Goal: Task Accomplishment & Management: Complete application form

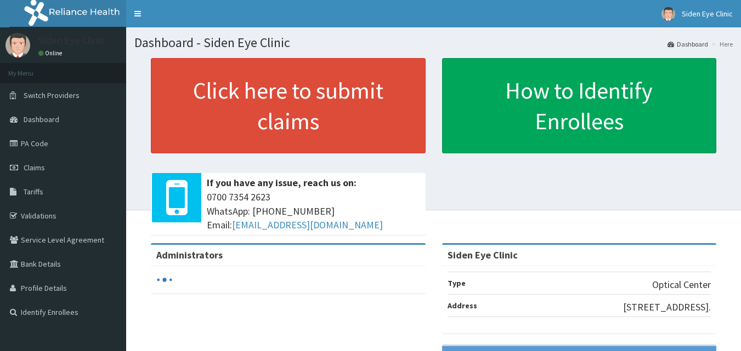
click at [36, 164] on span "Claims" at bounding box center [34, 168] width 21 height 10
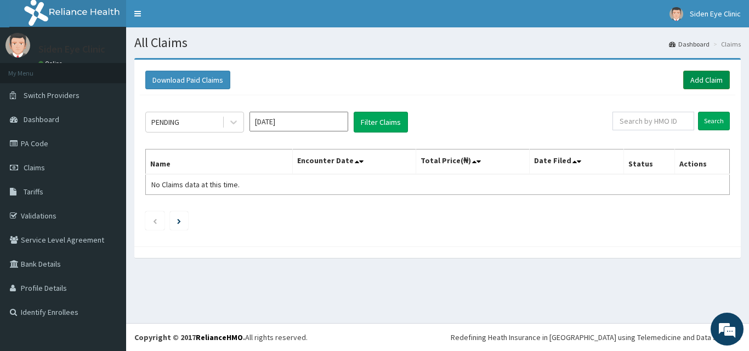
click at [708, 78] on link "Add Claim" at bounding box center [706, 80] width 47 height 19
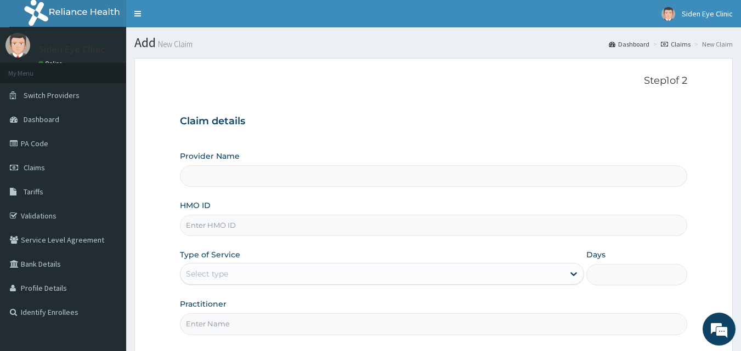
type input "Siden Eye Clinic"
click at [206, 171] on input "Siden Eye Clinic" at bounding box center [434, 176] width 508 height 21
click at [194, 222] on input "HMO ID" at bounding box center [434, 225] width 508 height 21
type input "fab/10523/a"
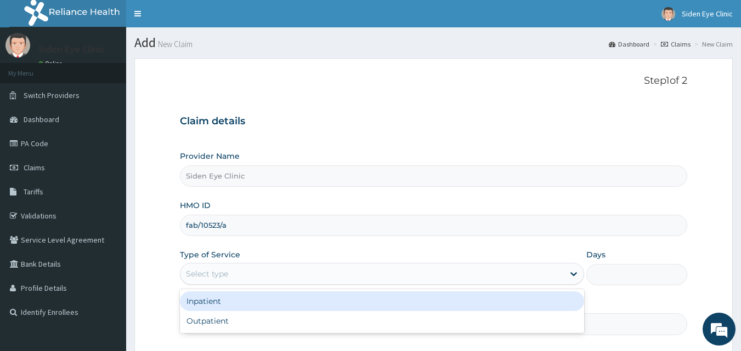
click at [195, 270] on div "Select type" at bounding box center [207, 274] width 42 height 11
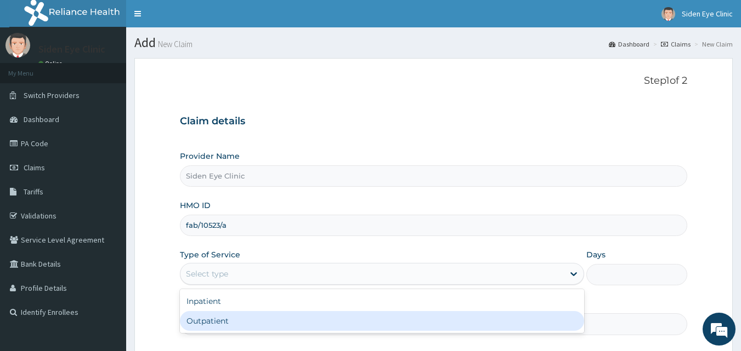
click at [217, 319] on div "Outpatient" at bounding box center [382, 321] width 404 height 20
type input "1"
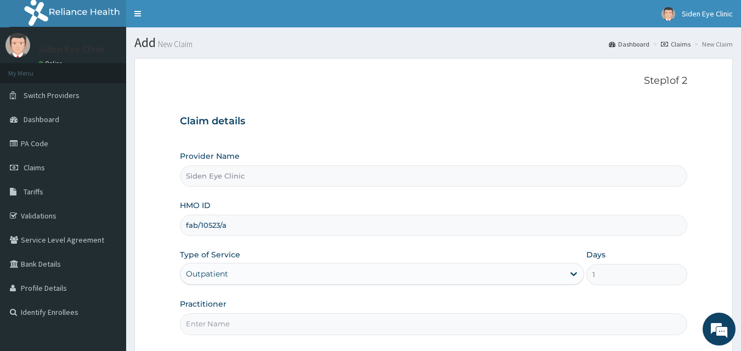
click at [218, 178] on input "Siden Eye Clinic" at bounding box center [434, 176] width 508 height 21
click at [209, 323] on input "Practitioner" at bounding box center [434, 324] width 508 height 21
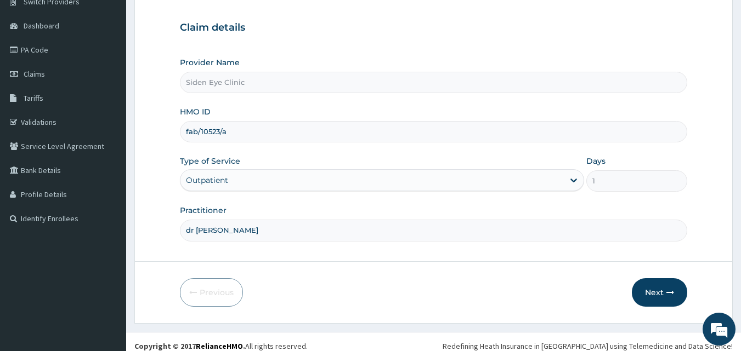
scroll to position [103, 0]
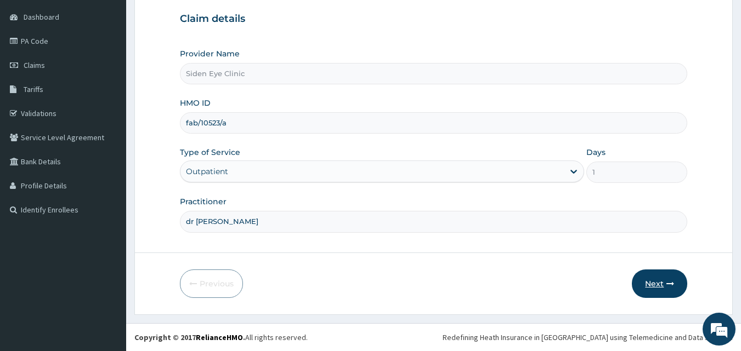
type input "dr donatus"
click at [665, 282] on button "Next" at bounding box center [659, 284] width 55 height 29
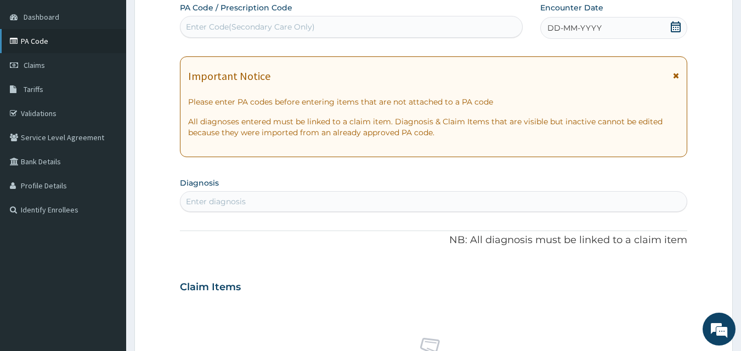
click at [48, 36] on link "PA Code" at bounding box center [63, 41] width 126 height 24
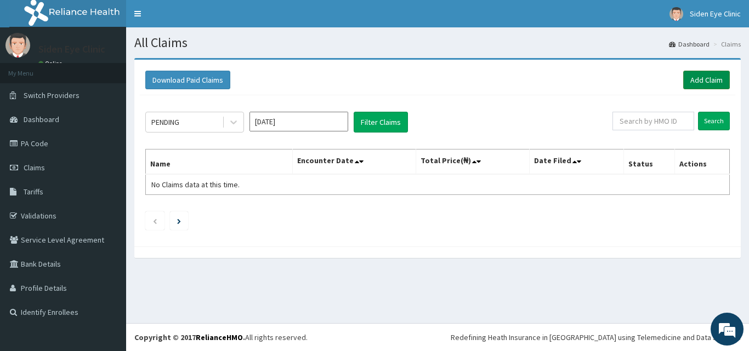
click at [713, 75] on link "Add Claim" at bounding box center [706, 80] width 47 height 19
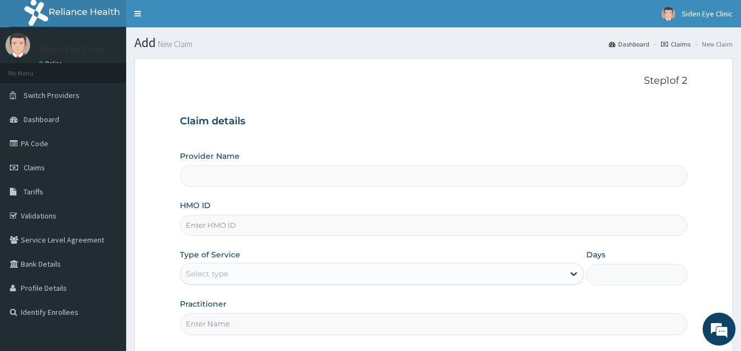
type input "Siden Eye Clinic"
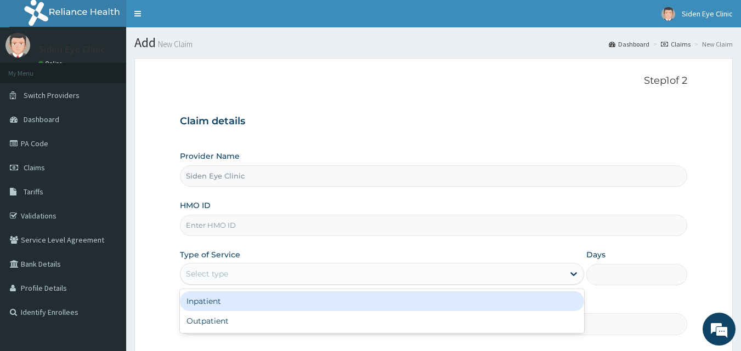
click at [191, 269] on div "Select type" at bounding box center [207, 274] width 42 height 11
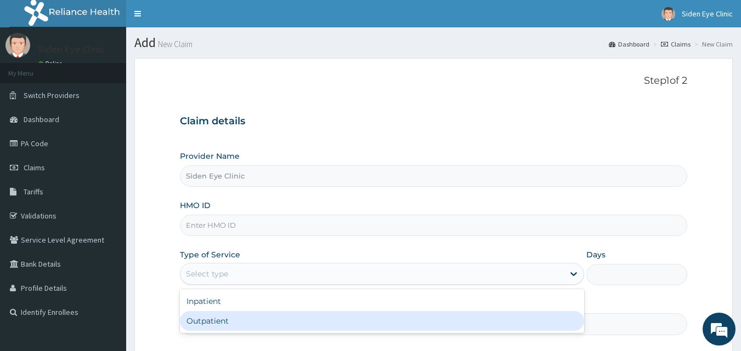
click at [190, 315] on div "Outpatient" at bounding box center [382, 321] width 404 height 20
type input "1"
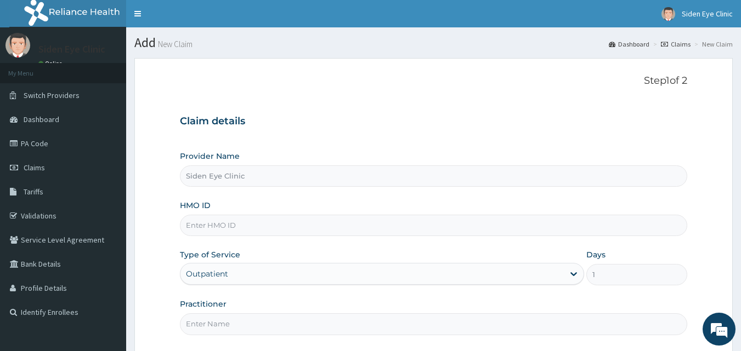
click at [192, 325] on input "Practitioner" at bounding box center [434, 324] width 508 height 21
type input "dr donatus"
click at [202, 218] on input "HMO ID" at bounding box center [434, 225] width 508 height 21
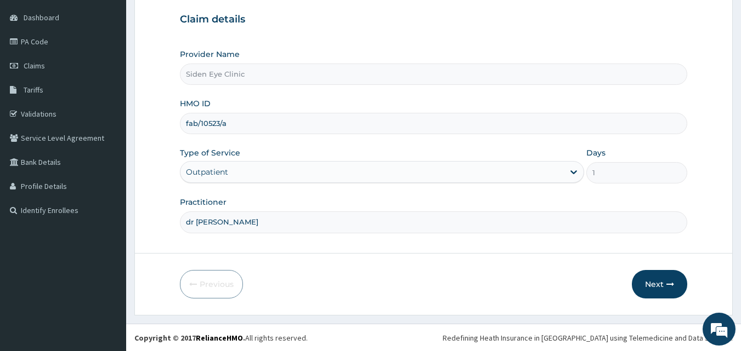
scroll to position [103, 0]
type input "fab/10523/a"
click at [665, 273] on button "Next" at bounding box center [659, 284] width 55 height 29
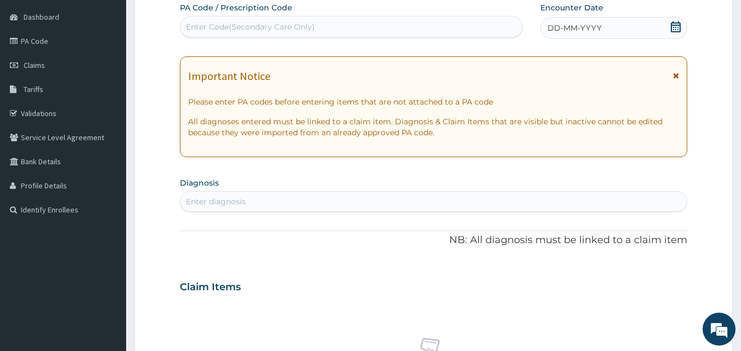
click at [192, 21] on div "Enter Code(Secondary Care Only)" at bounding box center [250, 26] width 129 height 11
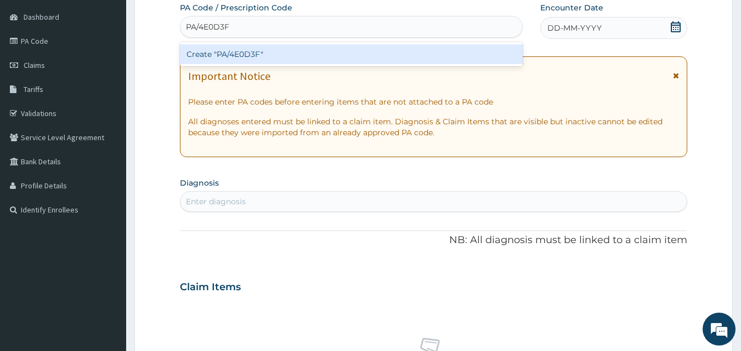
type input "PA/4E0D3F"
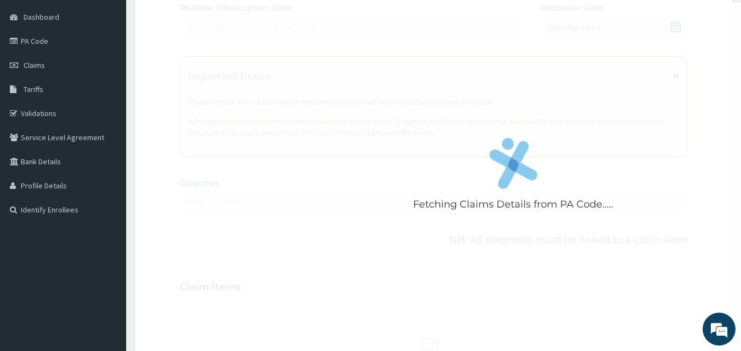
click at [568, 29] on div "Fetching Claims Details from PA Code..... PA Code / Prescription Code Enter Cod…" at bounding box center [434, 285] width 508 height 567
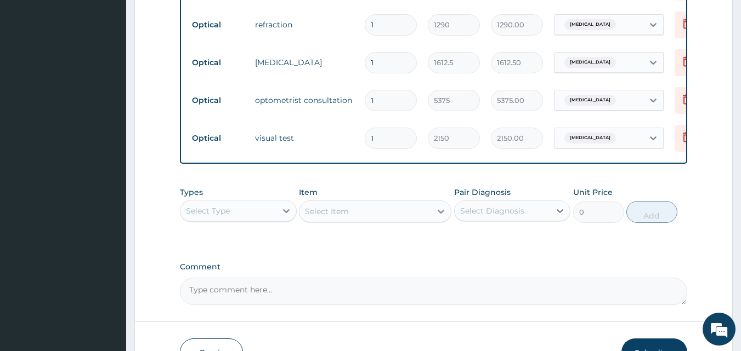
scroll to position [584, 0]
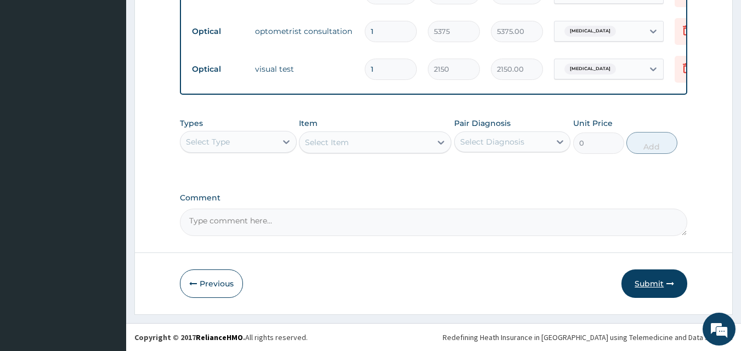
click at [653, 281] on button "Submit" at bounding box center [654, 284] width 66 height 29
